Goal: Task Accomplishment & Management: Use online tool/utility

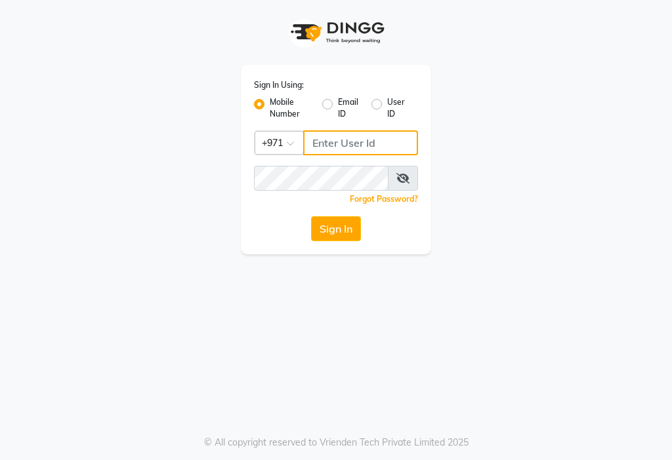
click at [365, 144] on input "Username" at bounding box center [360, 143] width 115 height 25
type input "553035780"
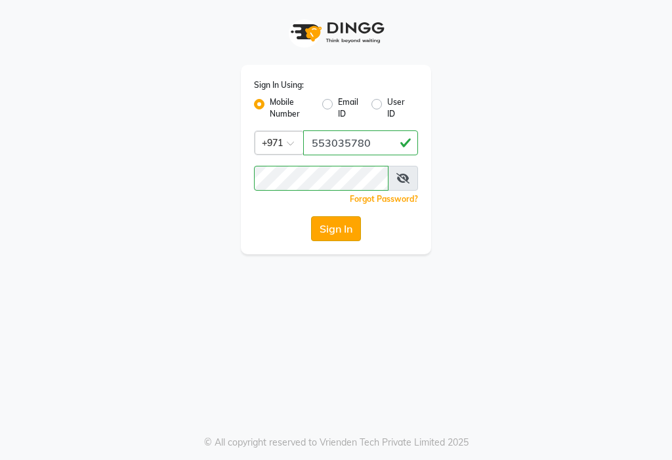
click at [331, 236] on button "Sign In" at bounding box center [336, 228] width 50 height 25
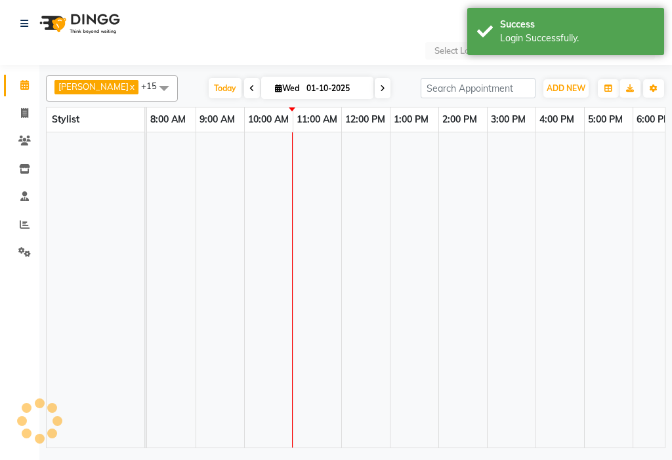
select select "en"
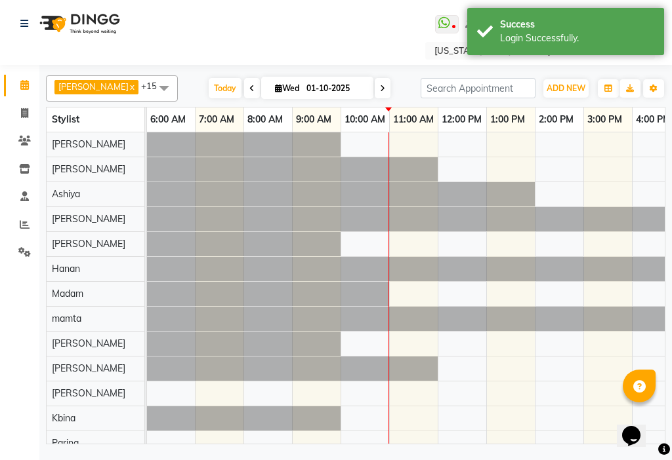
click at [320, 92] on input "01-10-2025" at bounding box center [335, 89] width 66 height 20
select select "10"
select select "2025"
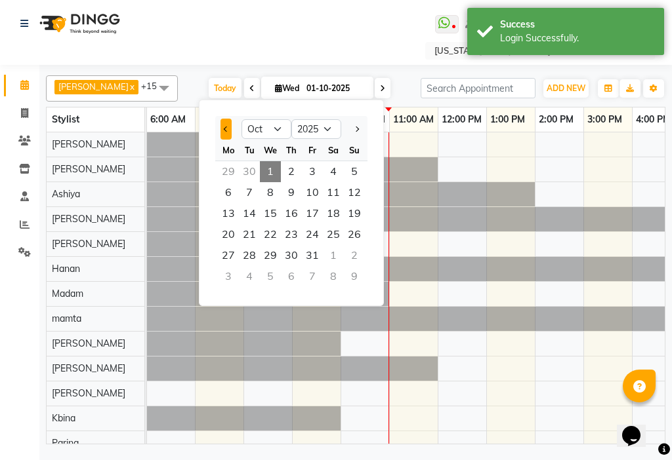
click at [224, 129] on span "Previous month" at bounding box center [226, 129] width 5 height 5
select select "9"
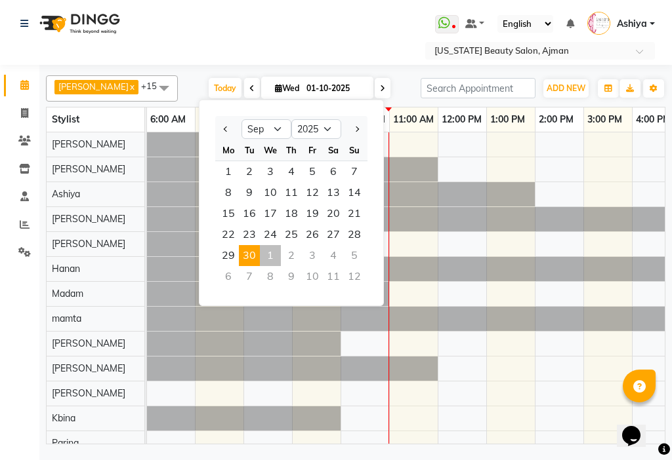
click at [252, 254] on span "30" at bounding box center [249, 255] width 21 height 21
type input "30-09-2025"
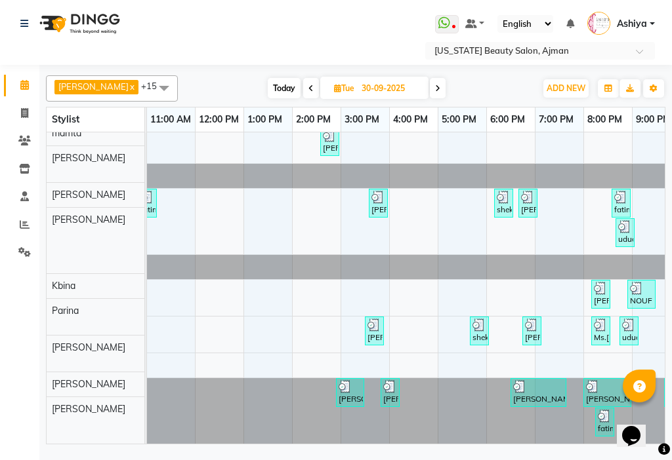
scroll to position [226, 0]
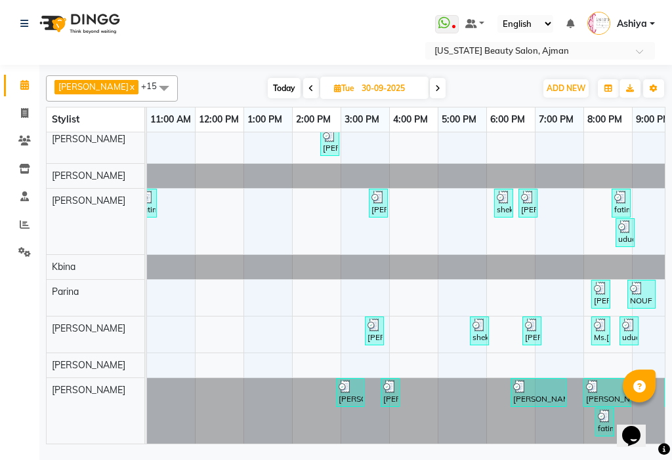
drag, startPoint x: 658, startPoint y: 239, endPoint x: 645, endPoint y: 372, distance: 133.8
click at [645, 372] on div at bounding box center [638, 386] width 33 height 33
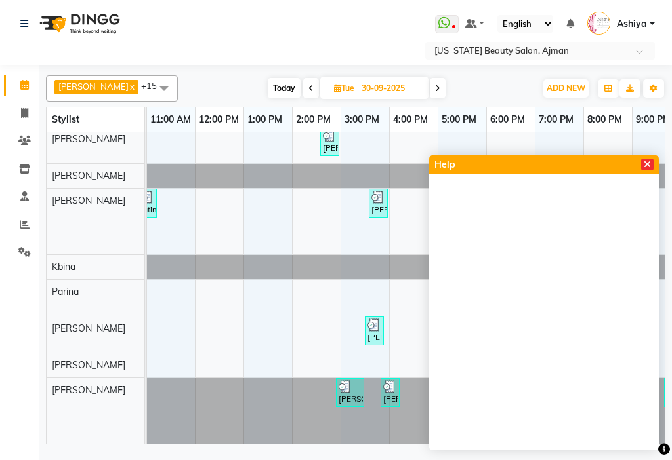
click at [650, 161] on icon at bounding box center [646, 164] width 7 height 9
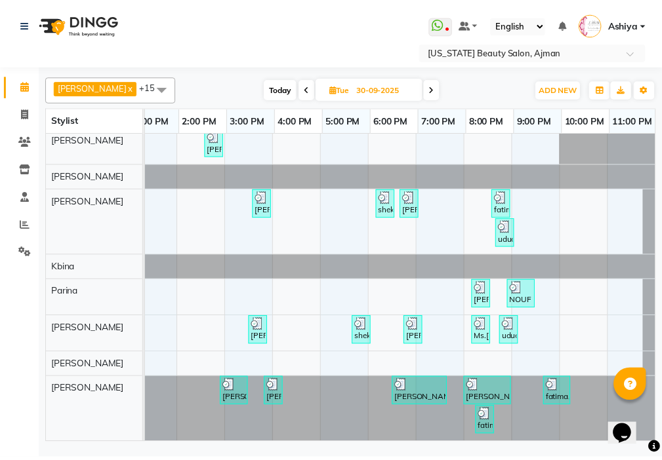
scroll to position [0, 647]
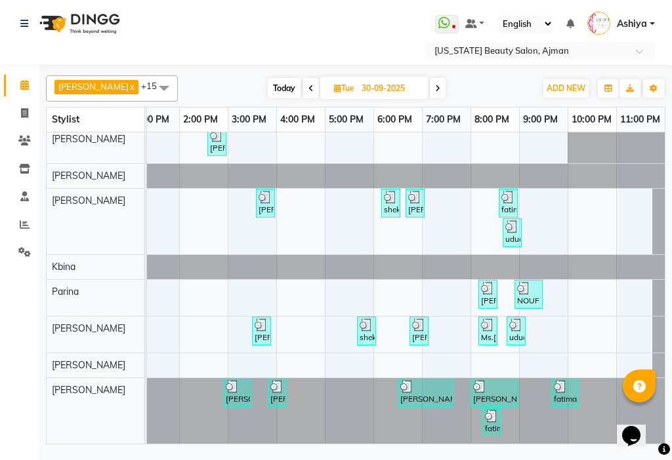
click at [479, 292] on div "[PERSON_NAME], TK10, 08:10 PM-08:30 PM, Beauty Eyelashes Adhesive (DH30)" at bounding box center [487, 294] width 16 height 25
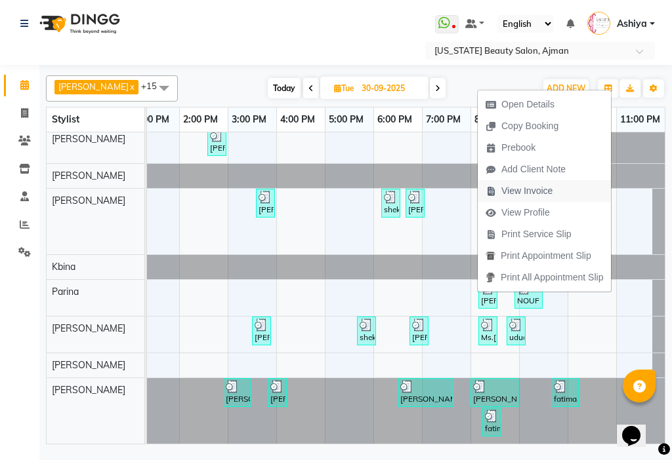
click at [514, 197] on span "View Invoice" at bounding box center [526, 191] width 51 height 14
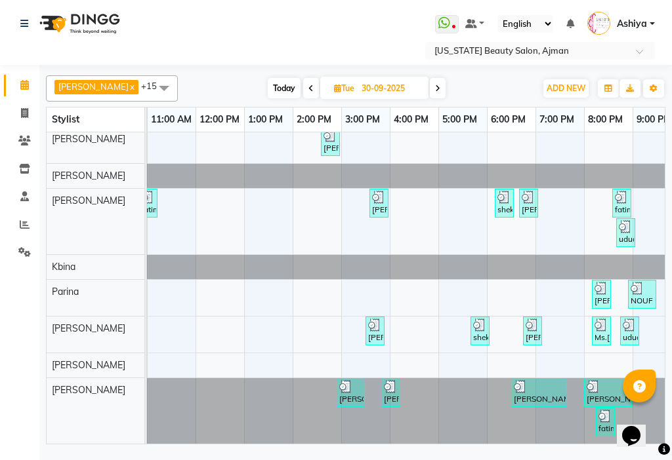
click at [367, 89] on input "30-09-2025" at bounding box center [390, 89] width 66 height 20
select select "9"
select select "2025"
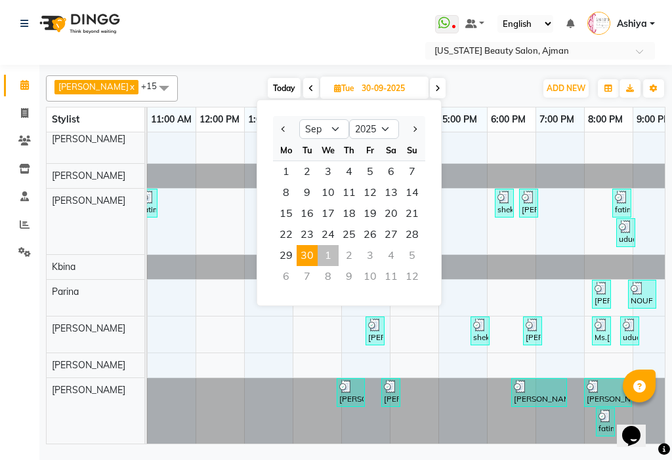
click at [328, 254] on div "1" at bounding box center [327, 255] width 21 height 21
type input "01-10-2025"
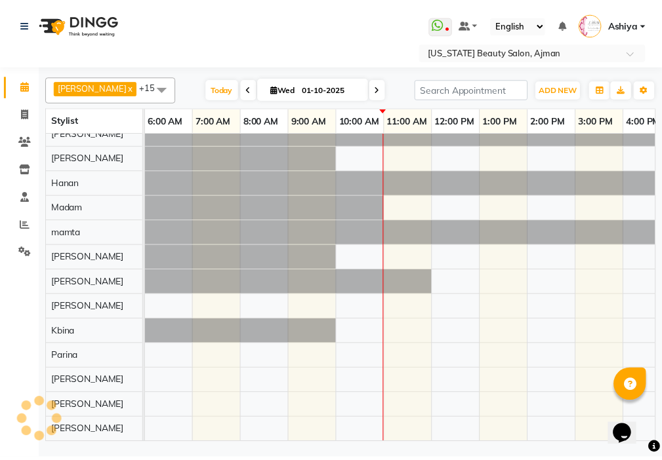
scroll to position [96, 534]
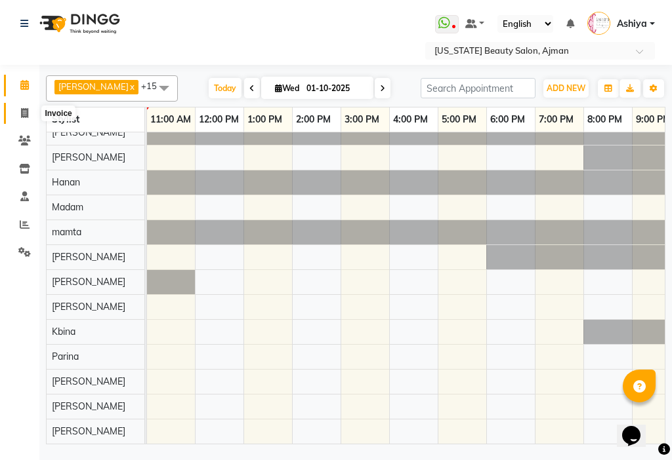
click at [21, 117] on icon at bounding box center [24, 113] width 7 height 10
select select "service"
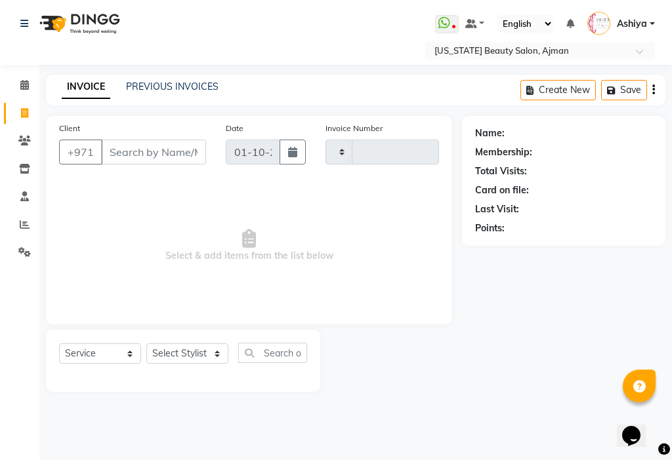
type input "3481"
select select "637"
click at [134, 151] on input "Client" at bounding box center [153, 152] width 105 height 25
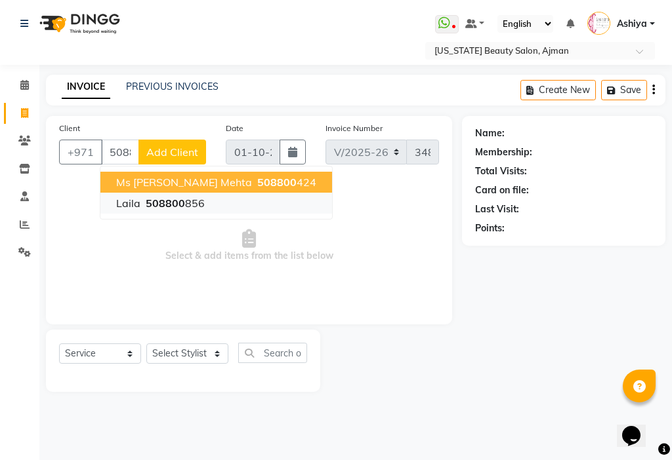
click at [197, 205] on ngb-highlight "508800 856" at bounding box center [174, 203] width 62 height 13
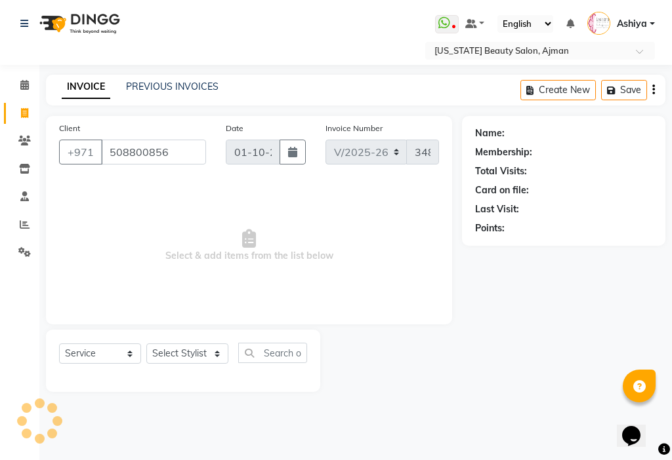
type input "508800856"
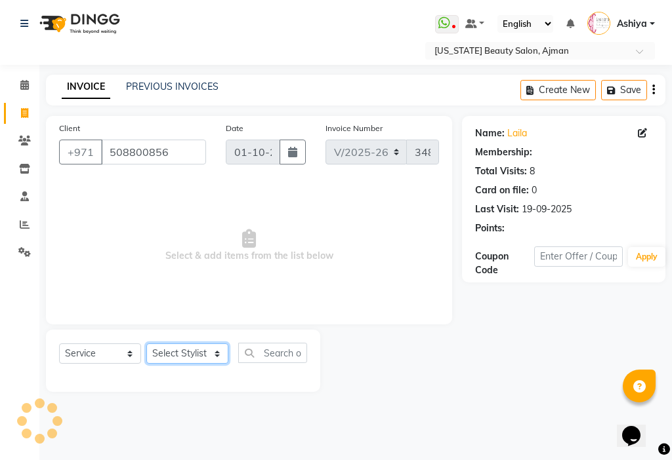
click at [188, 355] on select "Select Stylist [PERSON_NAME] [PERSON_NAME] Ashiya Cashier [PERSON_NAME] [PERSON…" at bounding box center [187, 354] width 82 height 20
select select "68692"
click at [146, 344] on select "Select Stylist [PERSON_NAME] [PERSON_NAME] Ashiya Cashier [PERSON_NAME] [PERSON…" at bounding box center [187, 354] width 82 height 20
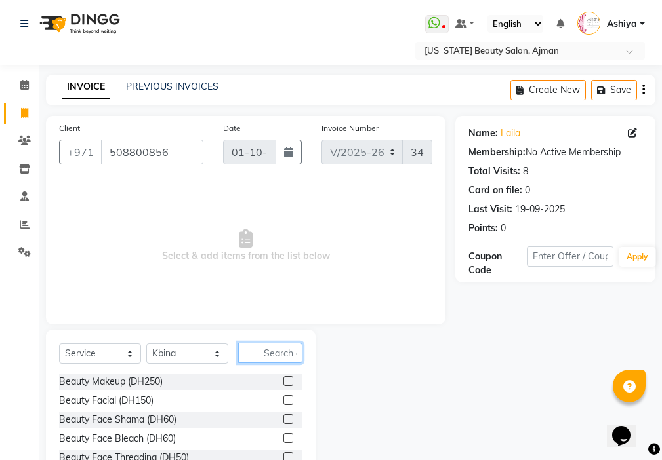
click at [281, 347] on input "text" at bounding box center [270, 353] width 64 height 20
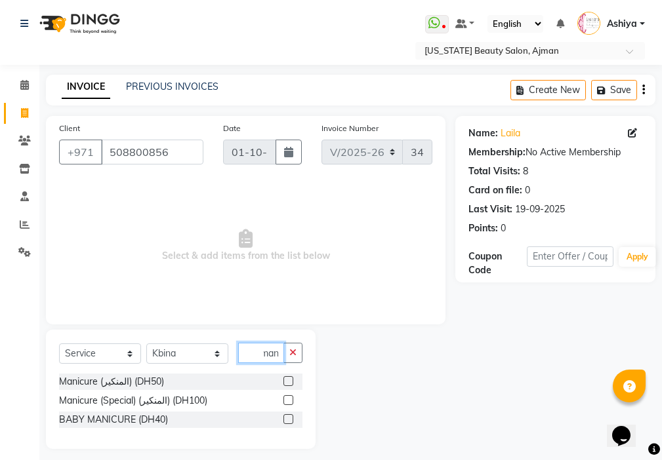
scroll to position [0, 6]
type input "mani"
click at [289, 380] on label at bounding box center [288, 381] width 10 height 10
click at [289, 380] on input "checkbox" at bounding box center [287, 382] width 9 height 9
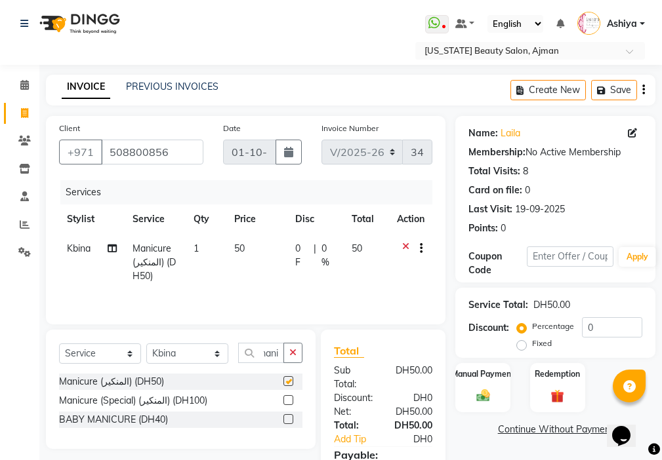
scroll to position [0, 0]
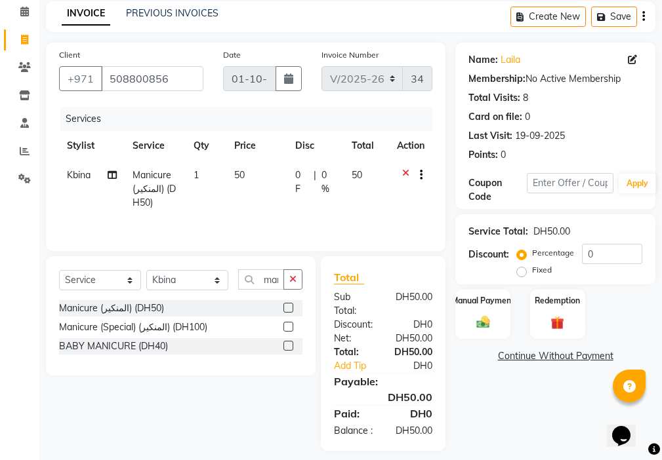
checkbox input "false"
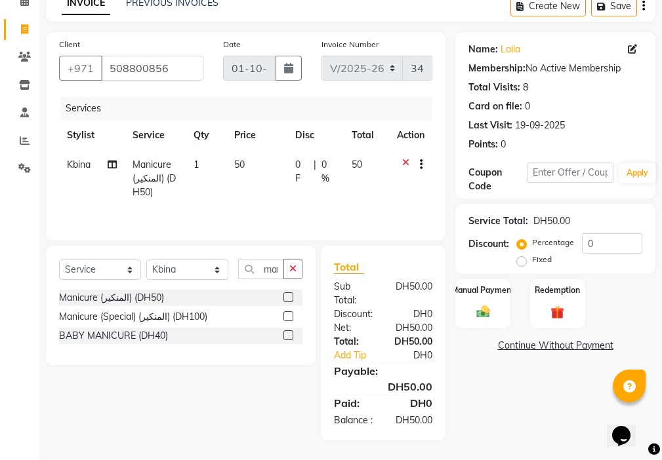
click at [73, 159] on span "Kbina" at bounding box center [79, 165] width 24 height 12
select select "68692"
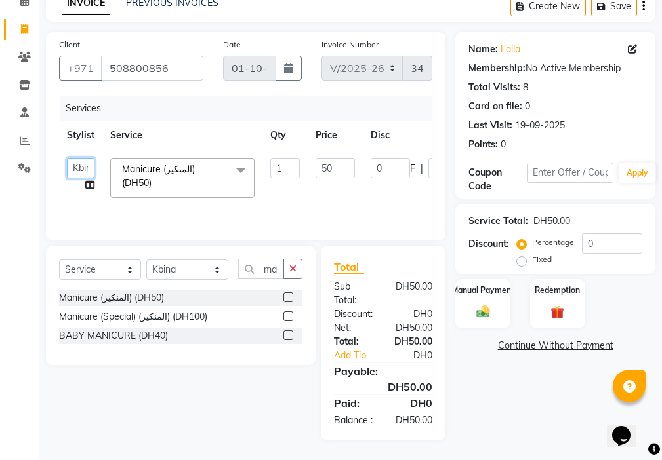
click at [75, 158] on select "[PERSON_NAME] [PERSON_NAME] Ashiya Cashier [PERSON_NAME] [PERSON_NAME] [PERSON_…" at bounding box center [81, 168] width 28 height 20
select select "68424"
click at [461, 291] on div "Manual Payment" at bounding box center [482, 303] width 57 height 51
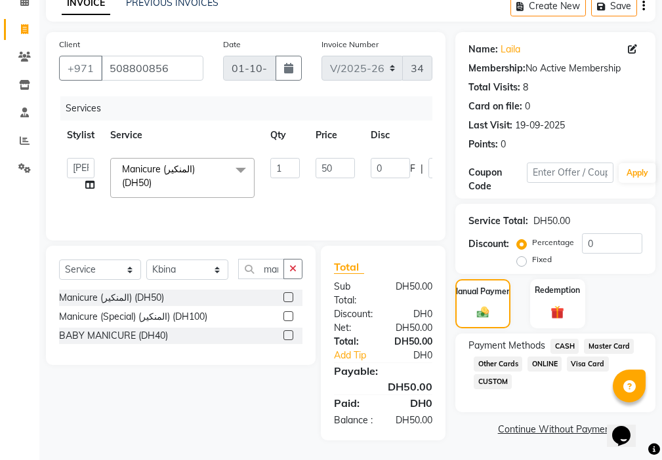
click at [592, 357] on span "Visa Card" at bounding box center [588, 364] width 42 height 15
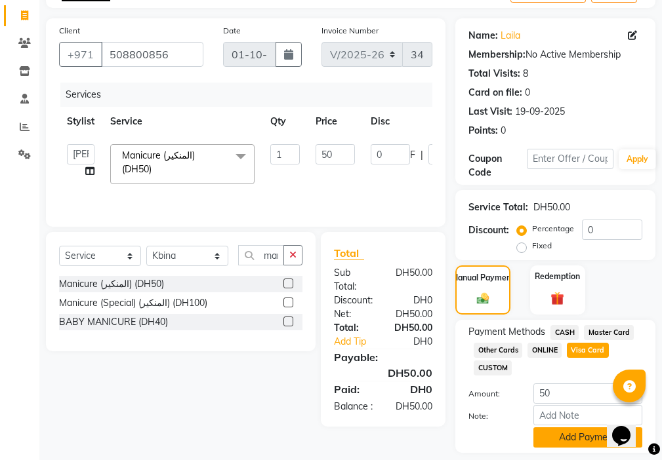
click at [561, 440] on button "Add Payment" at bounding box center [587, 438] width 109 height 20
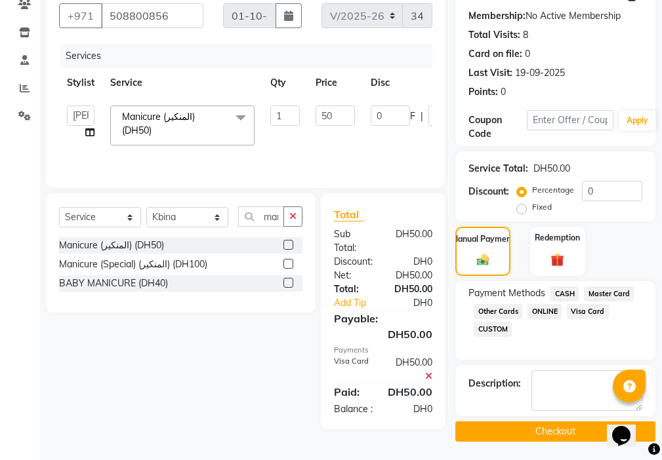
scroll to position [139, 0]
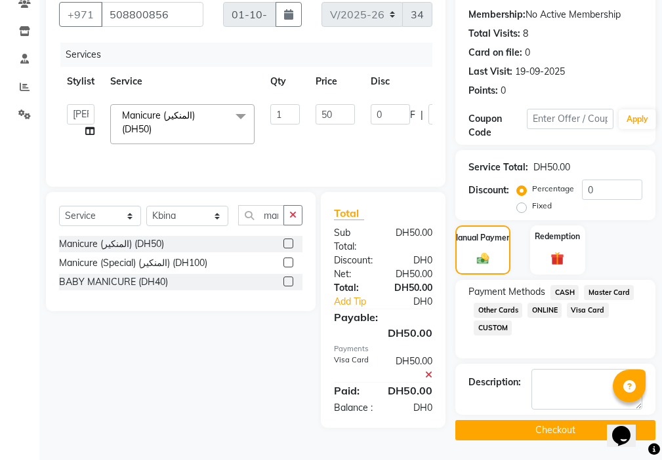
click at [559, 434] on button "Checkout" at bounding box center [555, 430] width 200 height 20
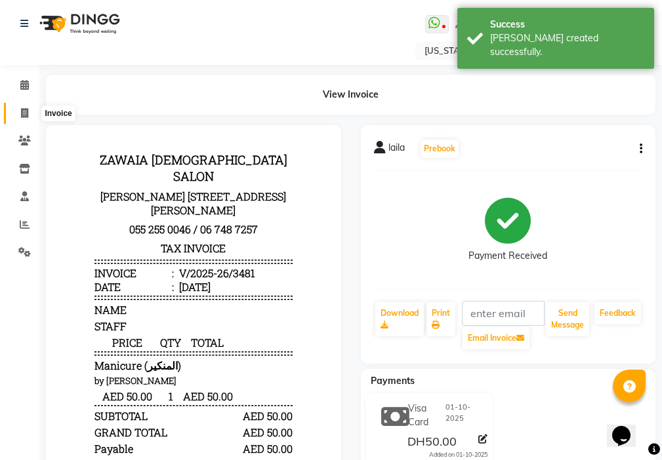
click at [18, 114] on span at bounding box center [24, 113] width 23 height 15
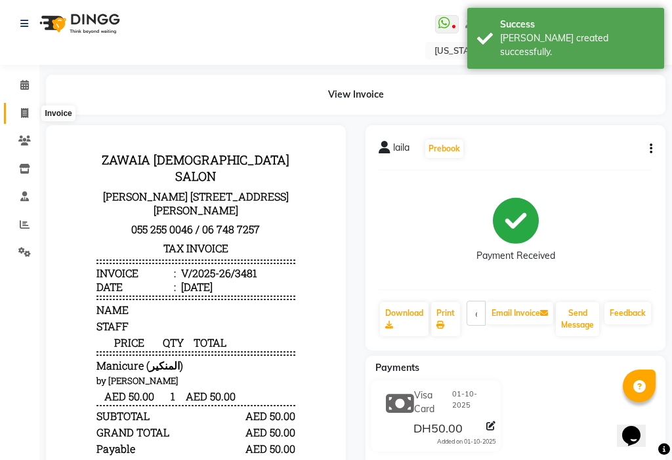
select select "637"
select select "service"
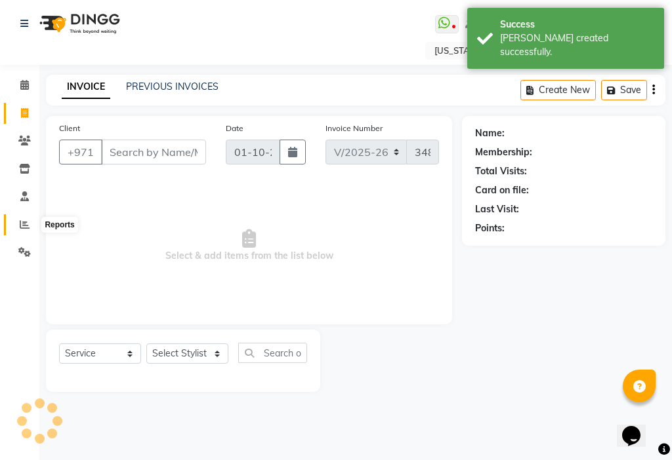
click at [24, 221] on icon at bounding box center [25, 225] width 10 height 10
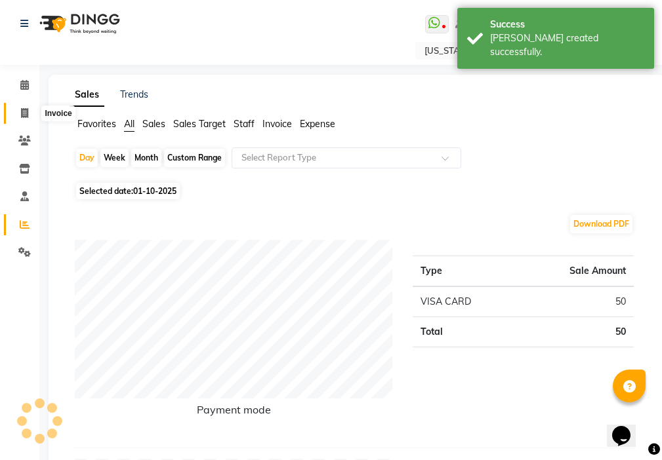
click at [20, 110] on span at bounding box center [24, 113] width 23 height 15
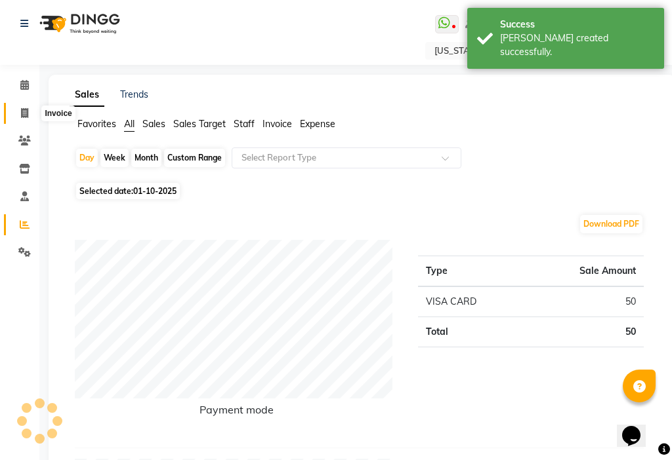
select select "637"
select select "service"
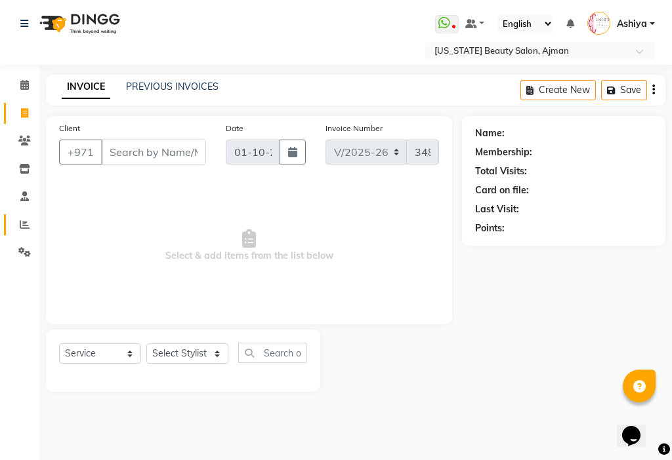
click at [18, 225] on span at bounding box center [24, 225] width 23 height 15
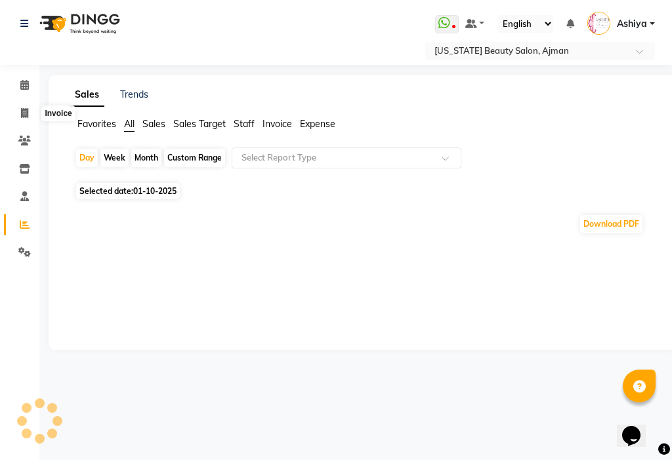
click at [155, 150] on div "Month" at bounding box center [146, 158] width 30 height 18
select select "10"
select select "2025"
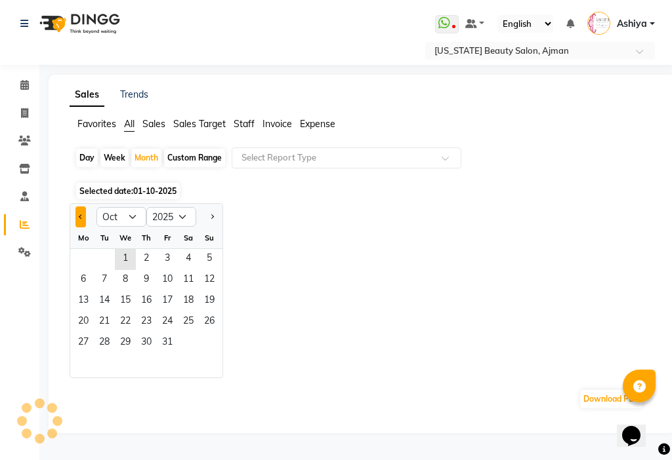
click at [81, 216] on span "Previous month" at bounding box center [81, 216] width 5 height 5
select select "9"
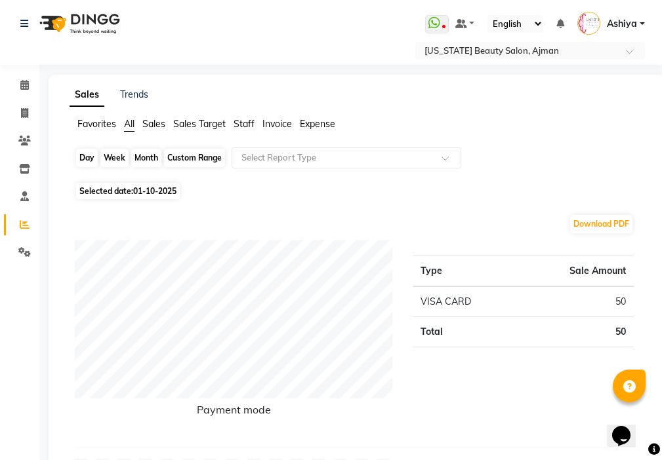
click at [146, 159] on div "Month" at bounding box center [146, 158] width 30 height 18
select select "10"
select select "2025"
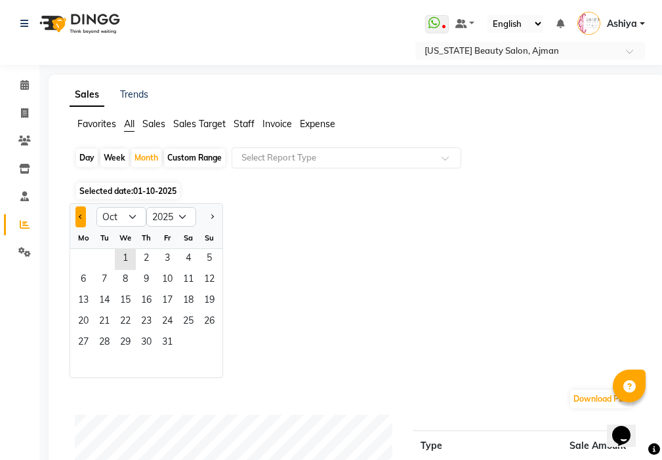
click at [81, 216] on span "Previous month" at bounding box center [81, 216] width 5 height 5
click at [83, 257] on span "1" at bounding box center [83, 259] width 21 height 21
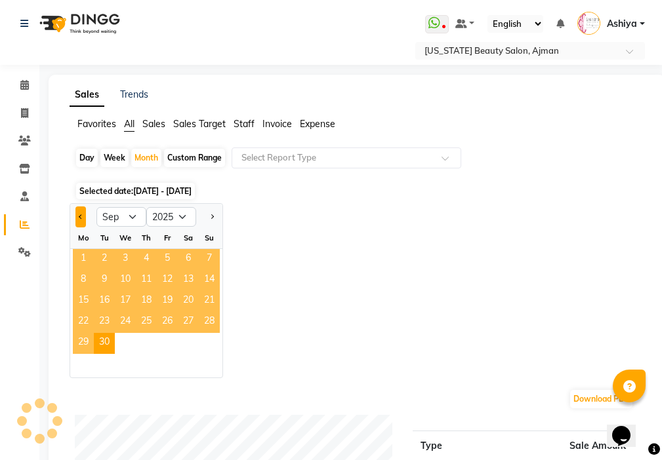
click at [79, 216] on span "Previous month" at bounding box center [81, 216] width 5 height 5
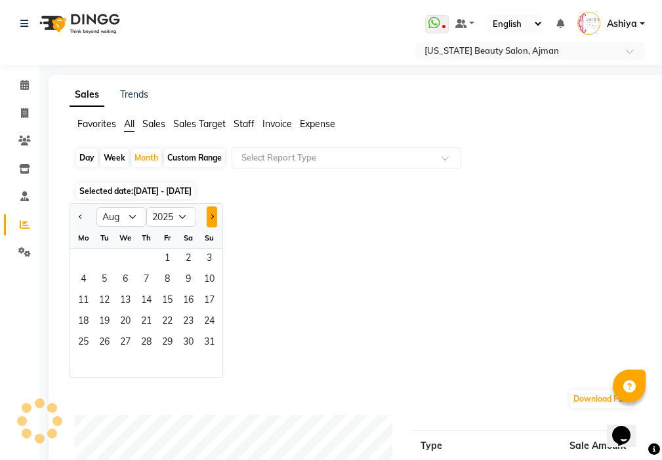
click at [212, 216] on span "Next month" at bounding box center [211, 216] width 5 height 5
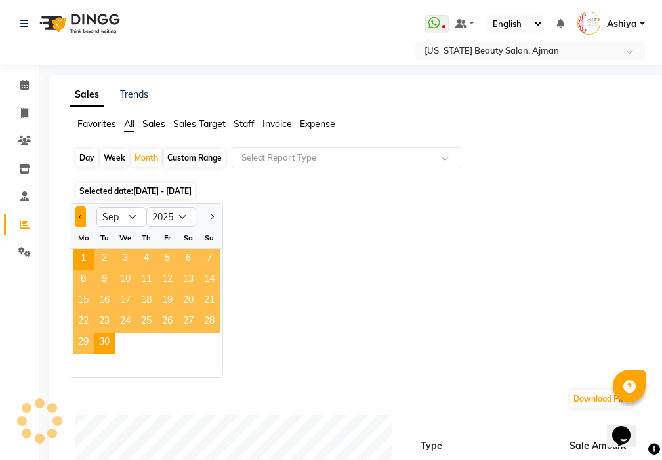
click at [81, 216] on span "Previous month" at bounding box center [81, 216] width 5 height 5
select select "8"
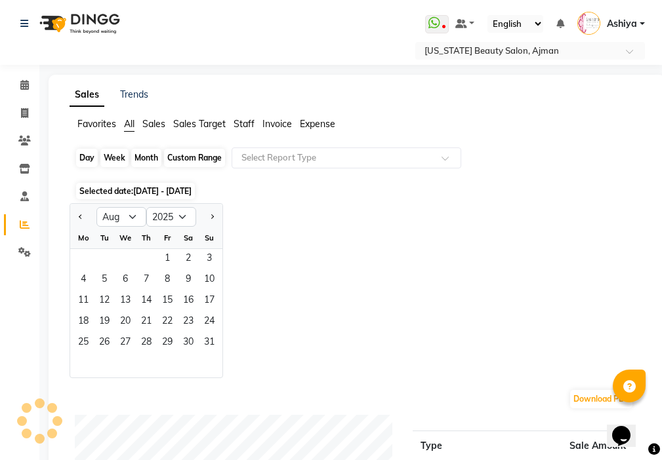
click at [151, 163] on div "Month" at bounding box center [146, 158] width 30 height 18
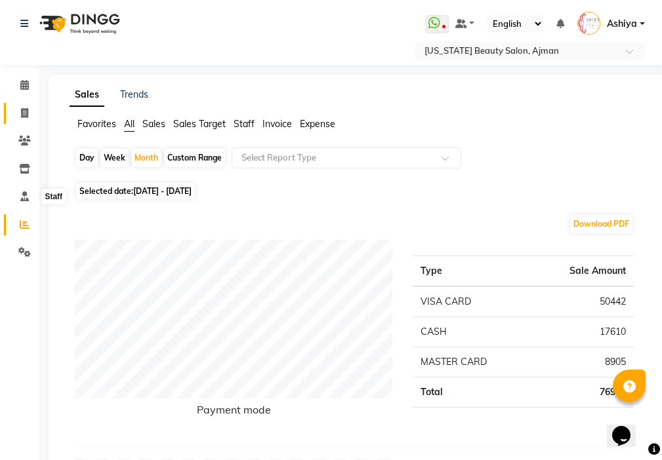
click at [24, 111] on icon at bounding box center [24, 113] width 7 height 10
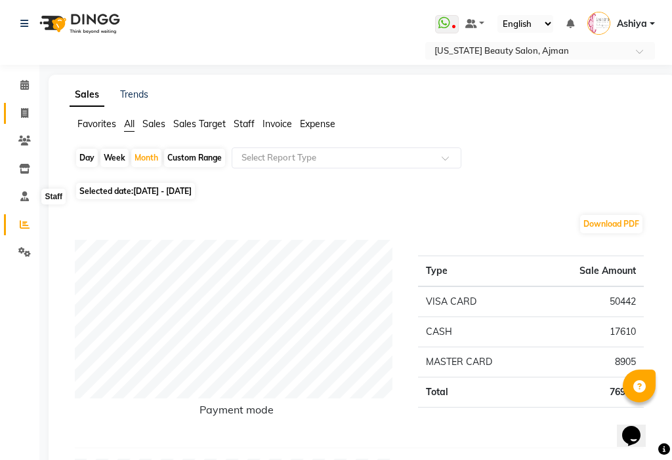
select select "service"
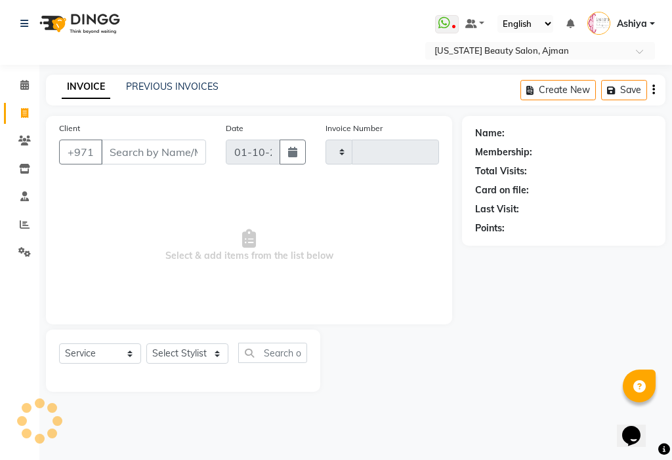
type input "3482"
select select "637"
